Goal: Information Seeking & Learning: Understand process/instructions

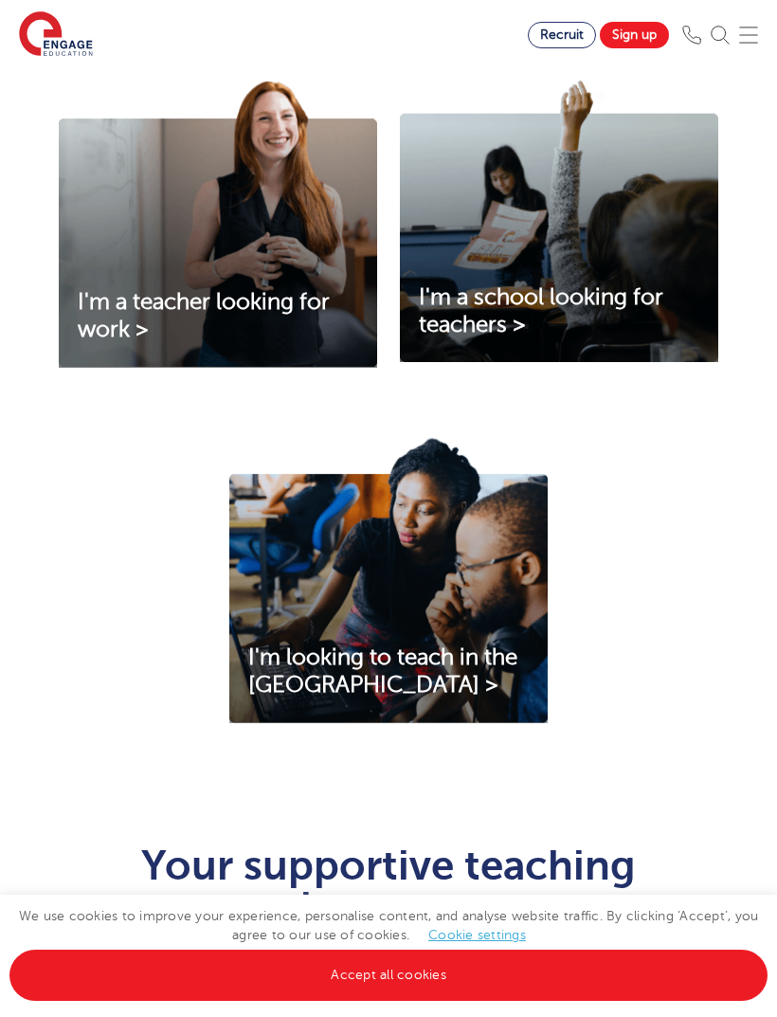
scroll to position [676, 0]
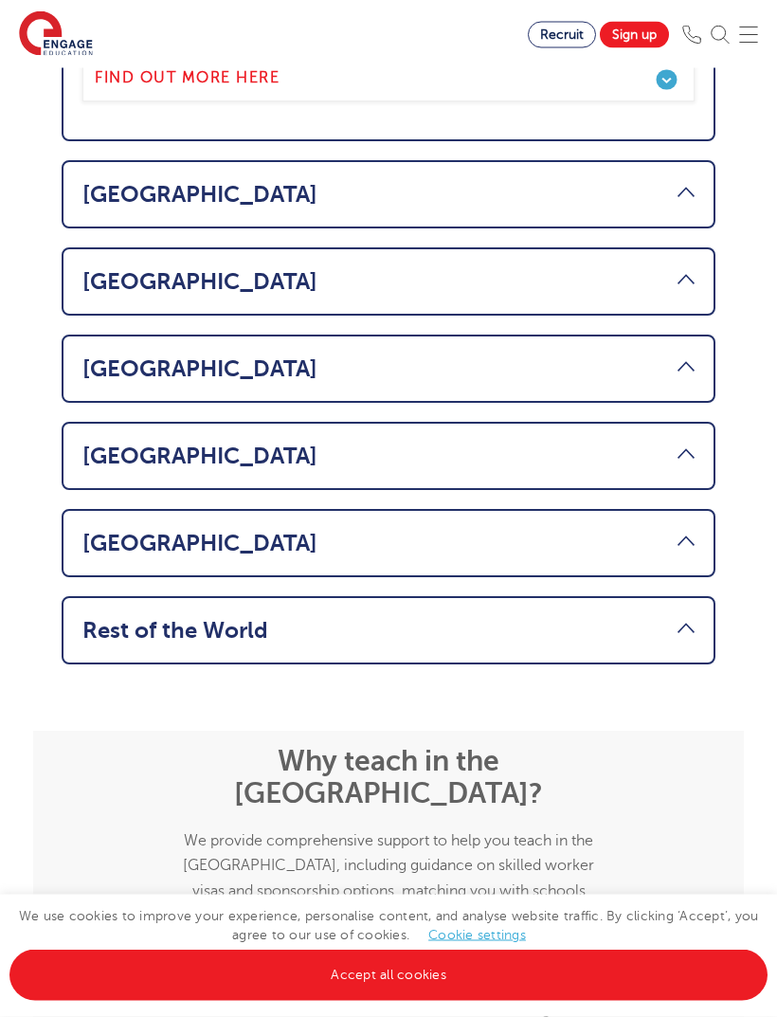
scroll to position [1453, 0]
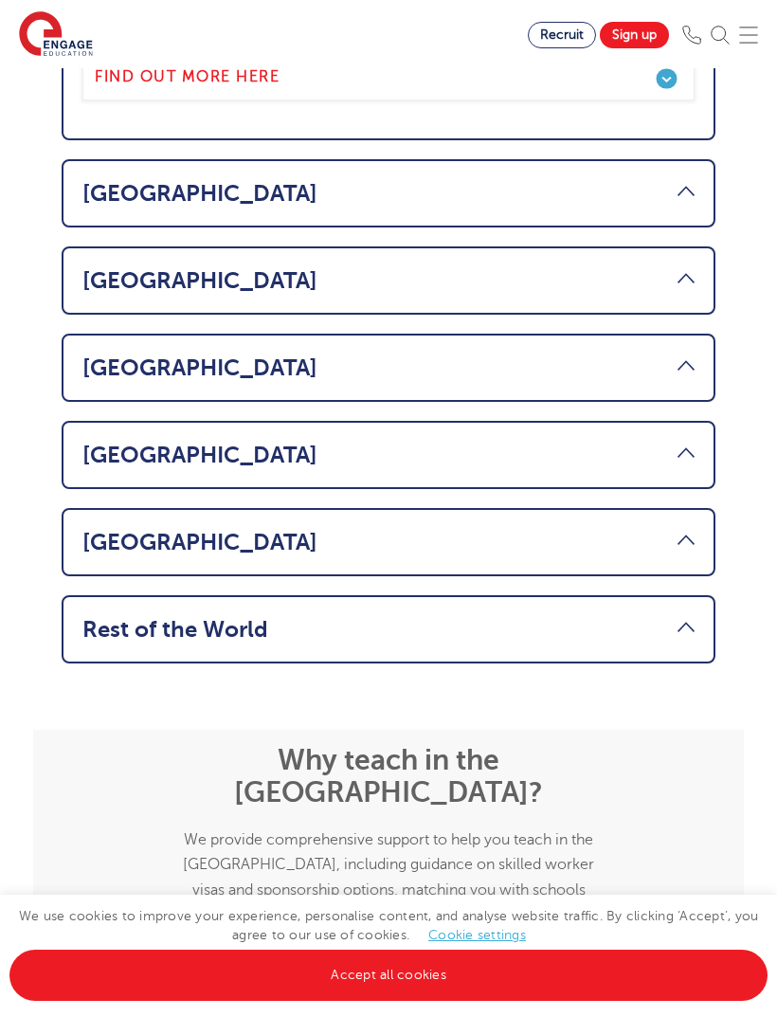
click at [536, 616] on link "Rest of the World" at bounding box center [388, 629] width 613 height 27
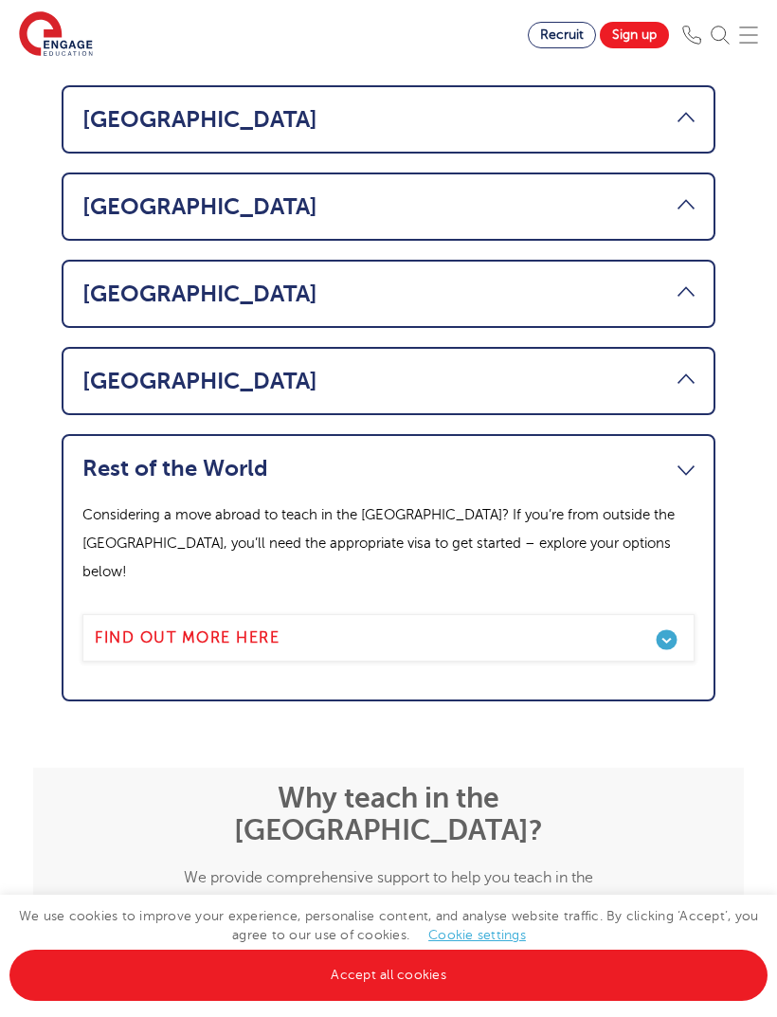
click at [475, 614] on link "Find out more here" at bounding box center [388, 637] width 613 height 47
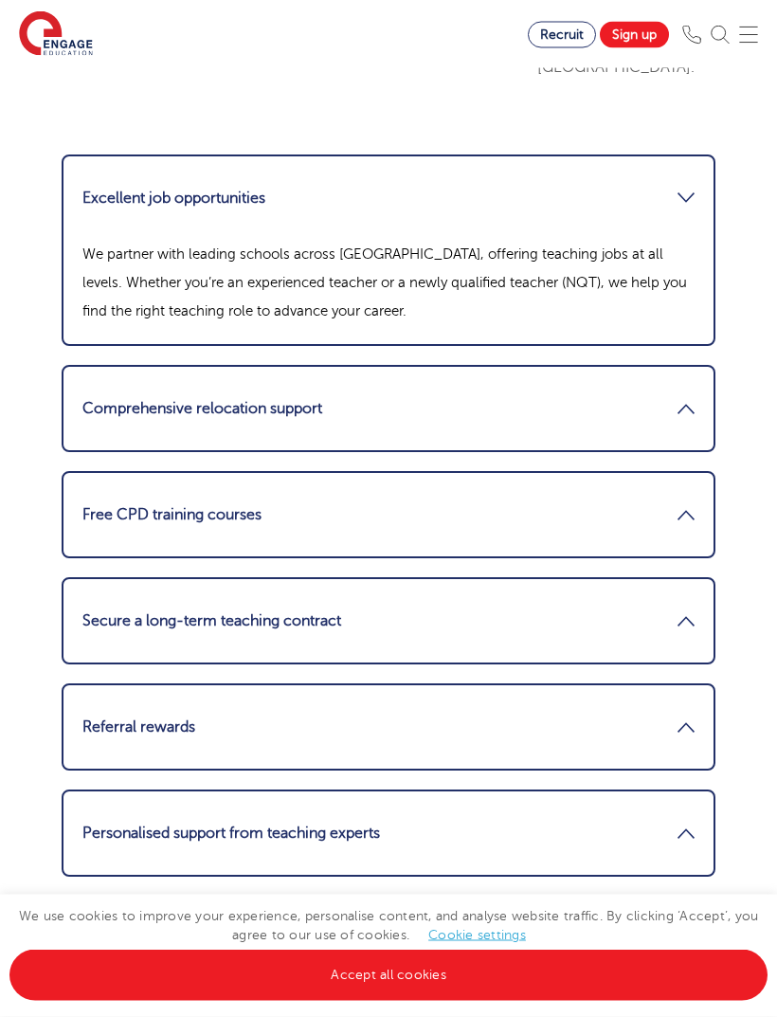
scroll to position [3099, 0]
click at [607, 494] on link "Free CPD training courses" at bounding box center [388, 514] width 613 height 46
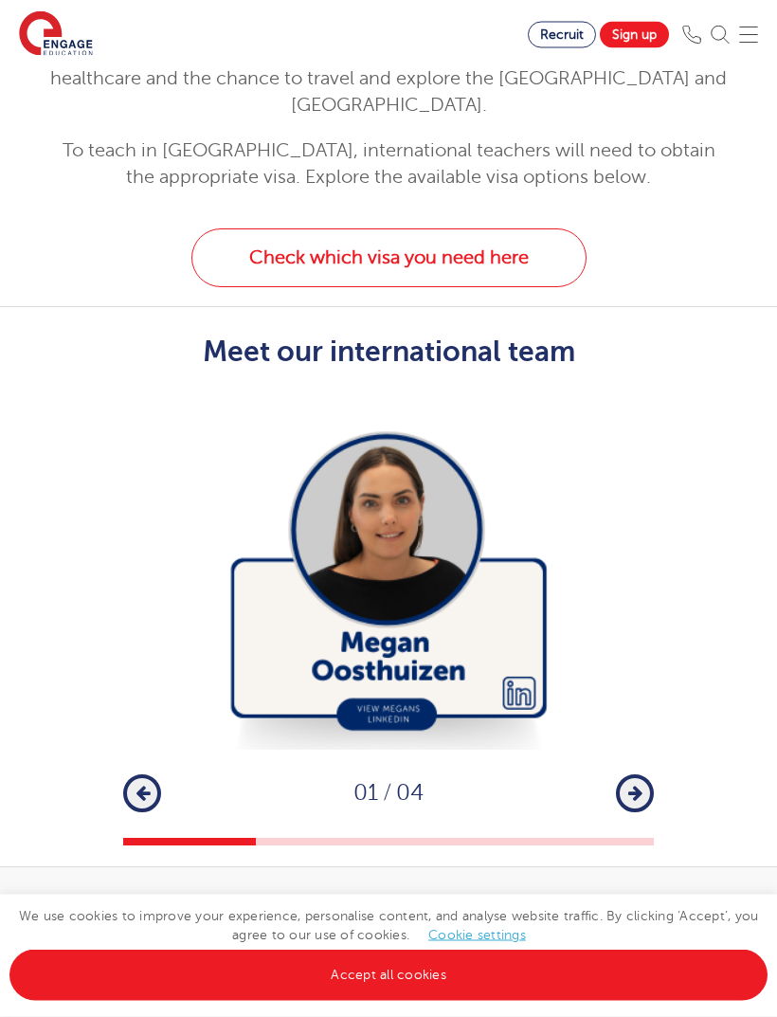
scroll to position [4278, 0]
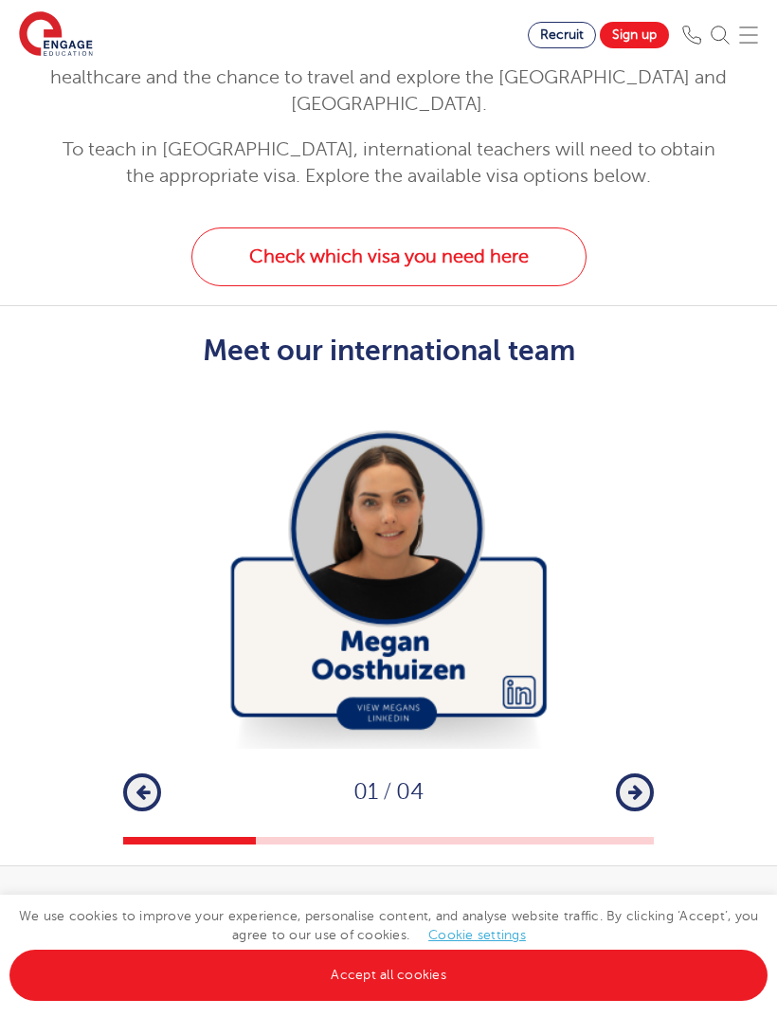
click at [643, 774] on button "Next" at bounding box center [635, 793] width 38 height 38
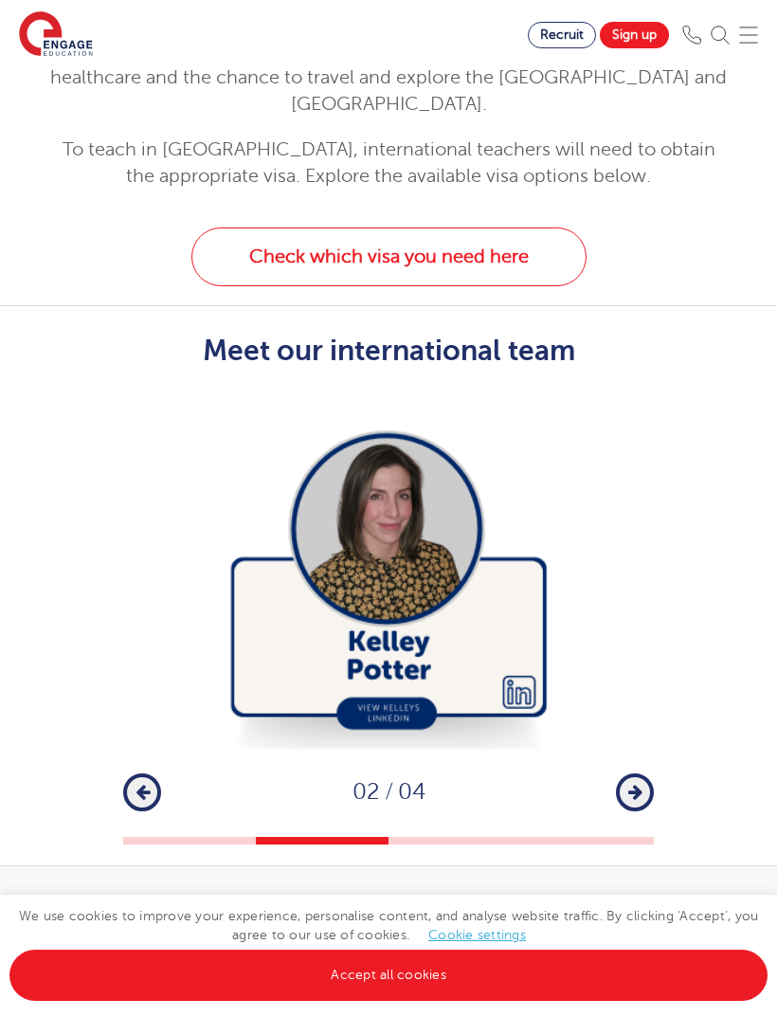
click at [641, 784] on icon "button" at bounding box center [636, 792] width 14 height 17
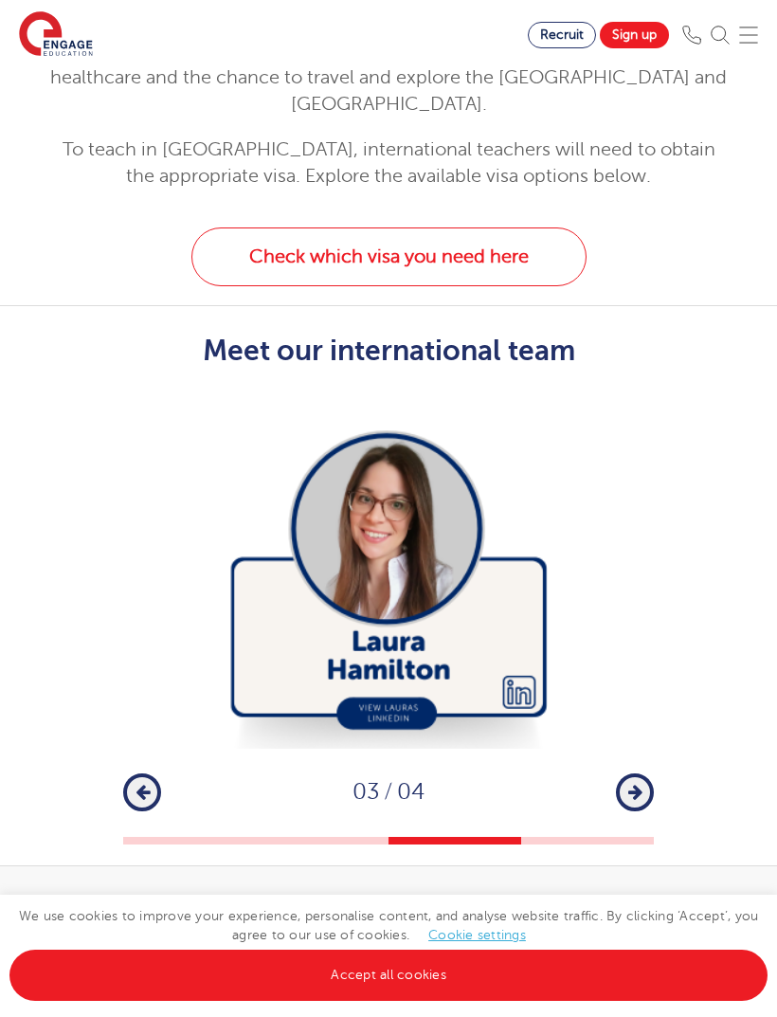
click at [631, 784] on icon "button" at bounding box center [636, 792] width 14 height 17
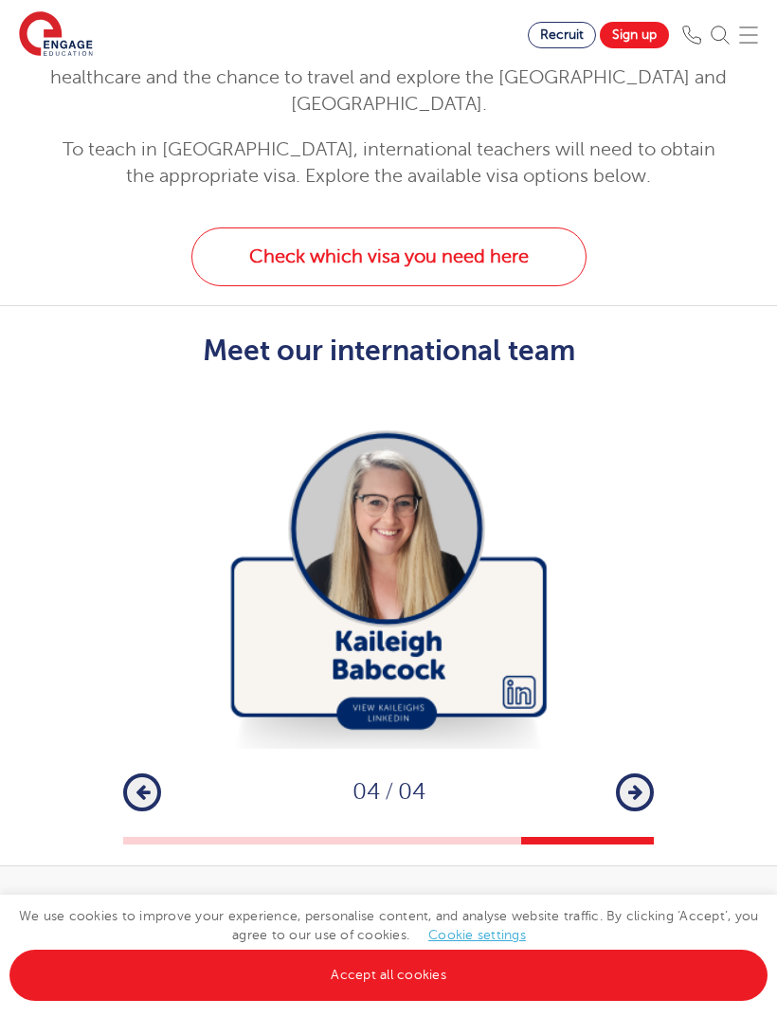
click at [635, 784] on icon "button" at bounding box center [636, 792] width 14 height 17
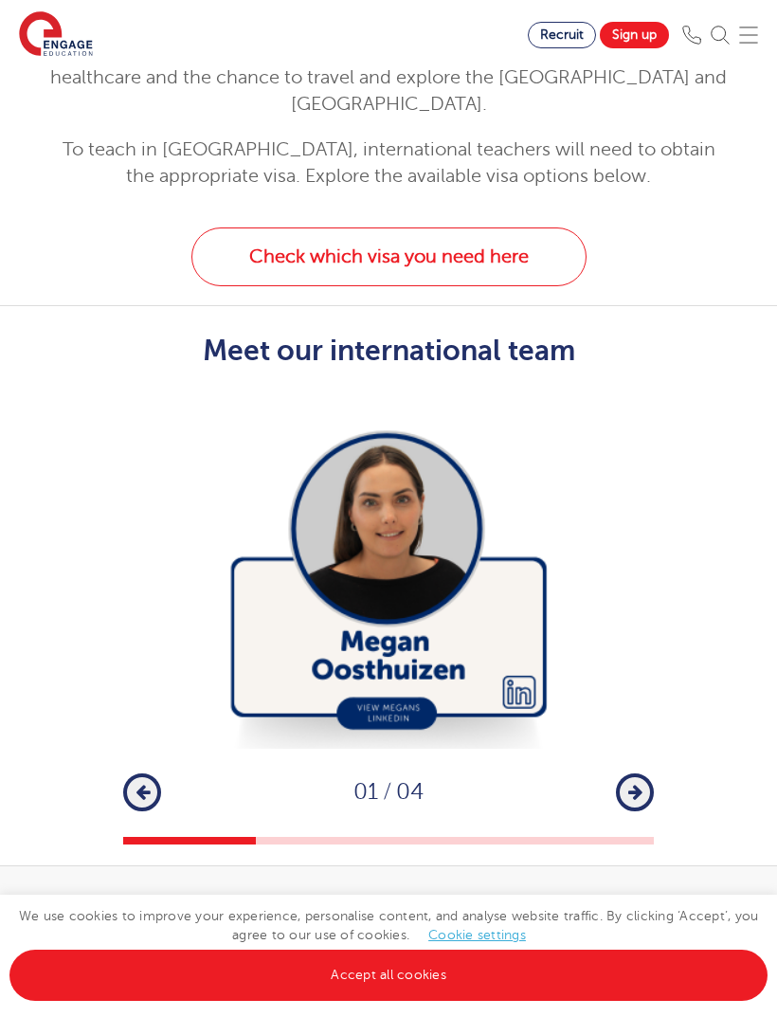
click at [632, 784] on icon "button" at bounding box center [636, 792] width 14 height 17
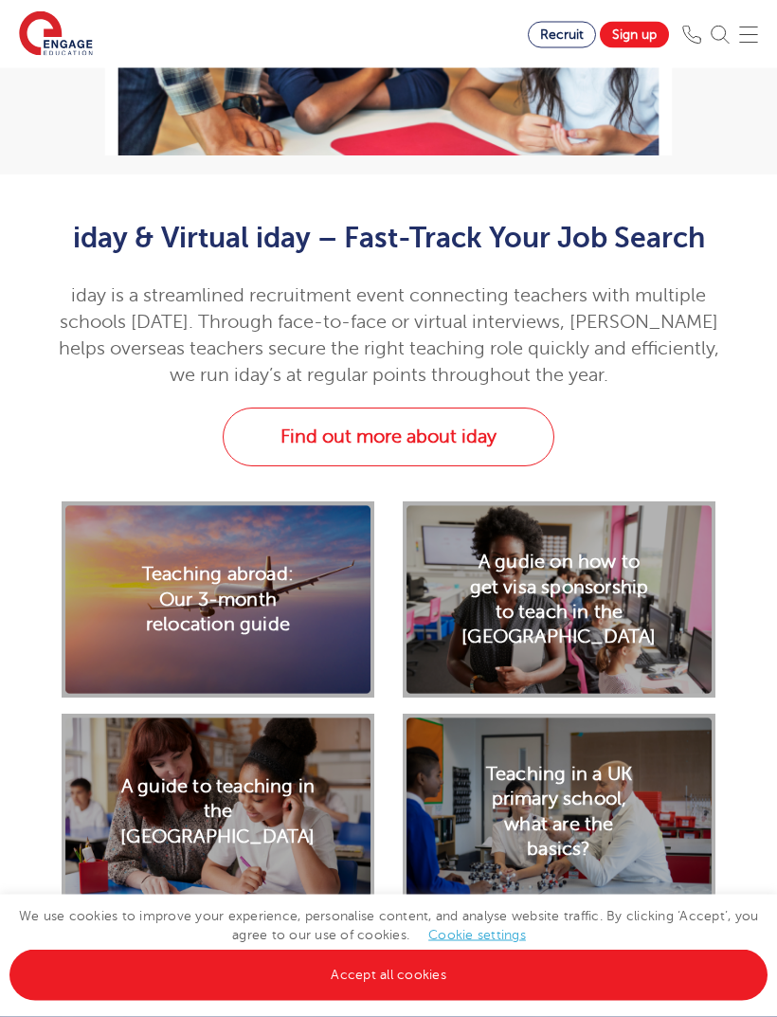
scroll to position [5893, 0]
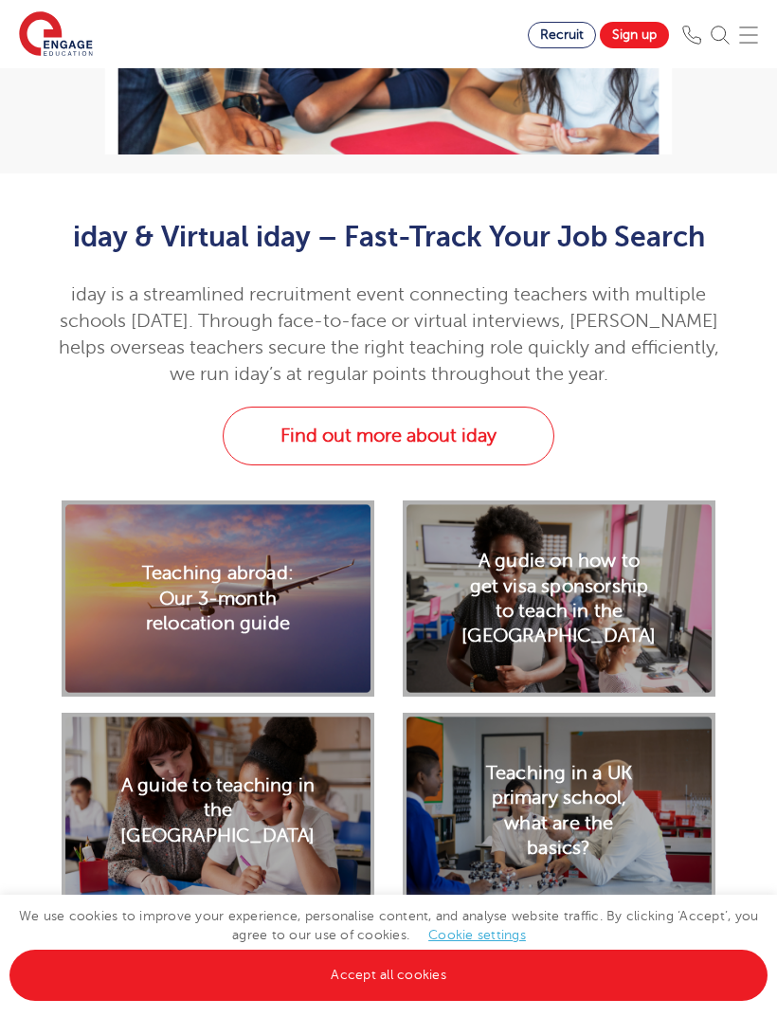
click at [605, 551] on h2 "A gudie on how to get visa sponsorship to teach in the UK" at bounding box center [559, 599] width 194 height 100
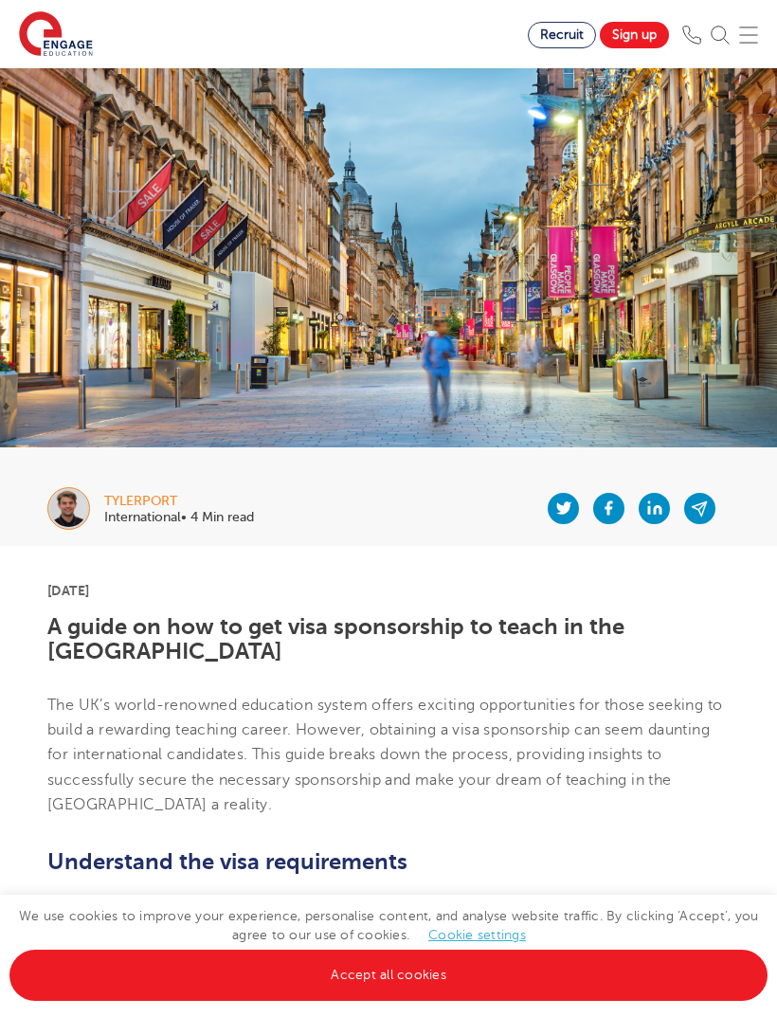
click at [284, 980] on link "Accept all cookies" at bounding box center [388, 975] width 759 height 51
